Goal: Task Accomplishment & Management: Manage account settings

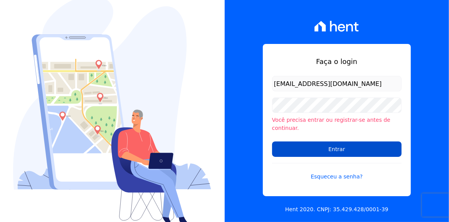
click at [332, 145] on input "Entrar" at bounding box center [337, 148] width 130 height 15
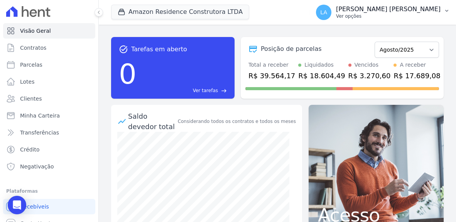
click at [447, 11] on icon "button" at bounding box center [446, 11] width 3 height 2
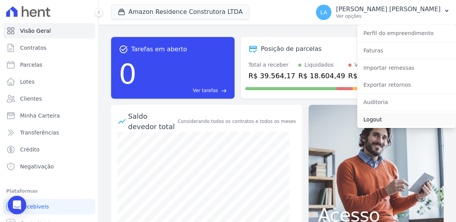
click at [377, 121] on link "Logout" at bounding box center [406, 120] width 99 height 14
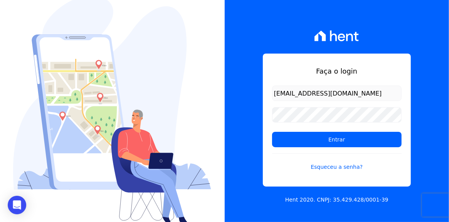
type input "[EMAIL_ADDRESS][DOMAIN_NAME]"
